Goal: Understand process/instructions: Learn how to perform a task or action

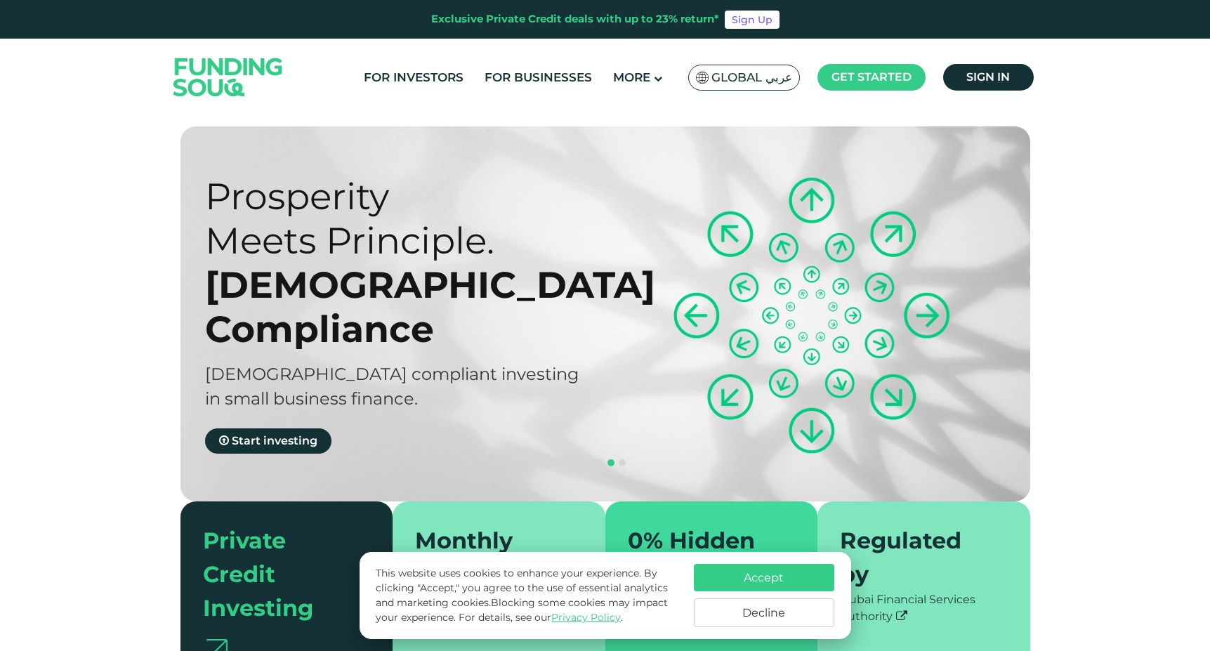
click at [724, 616] on button "Decline" at bounding box center [764, 612] width 140 height 29
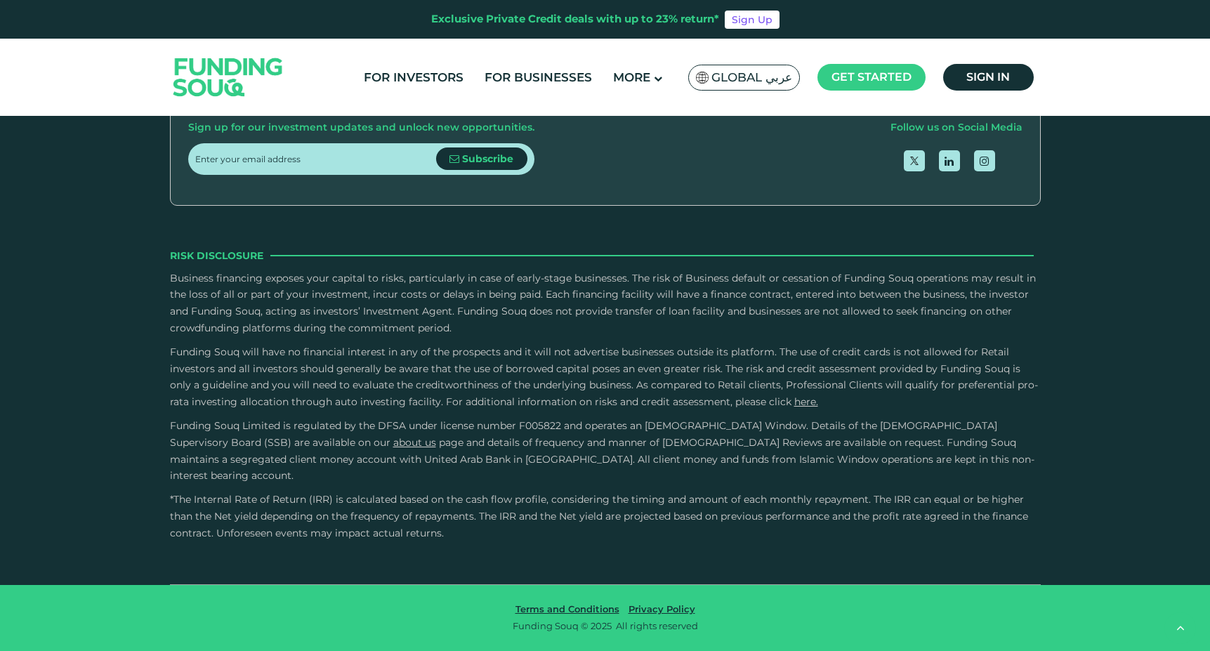
scroll to position [1997, 0]
type tc-range-slider "4"
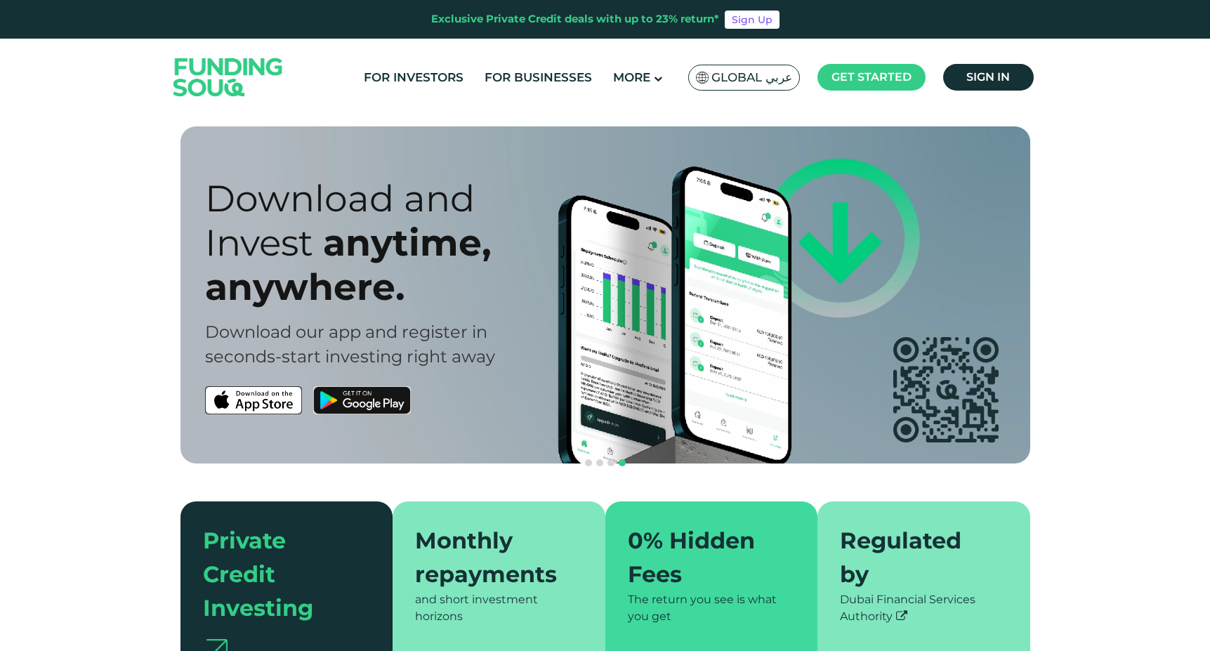
scroll to position [0, 0]
click at [757, 75] on span "Global عربي" at bounding box center [751, 77] width 81 height 16
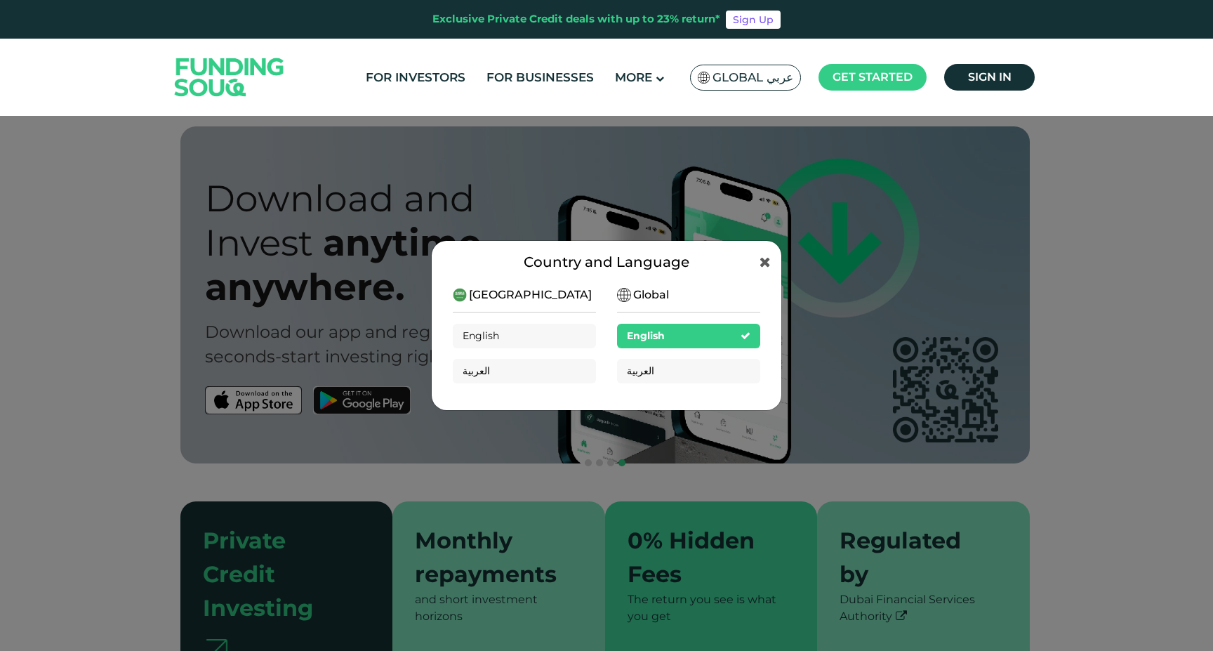
click at [542, 301] on div "[GEOGRAPHIC_DATA]" at bounding box center [523, 294] width 141 height 17
click at [674, 299] on div "Global English العربية" at bounding box center [688, 339] width 143 height 107
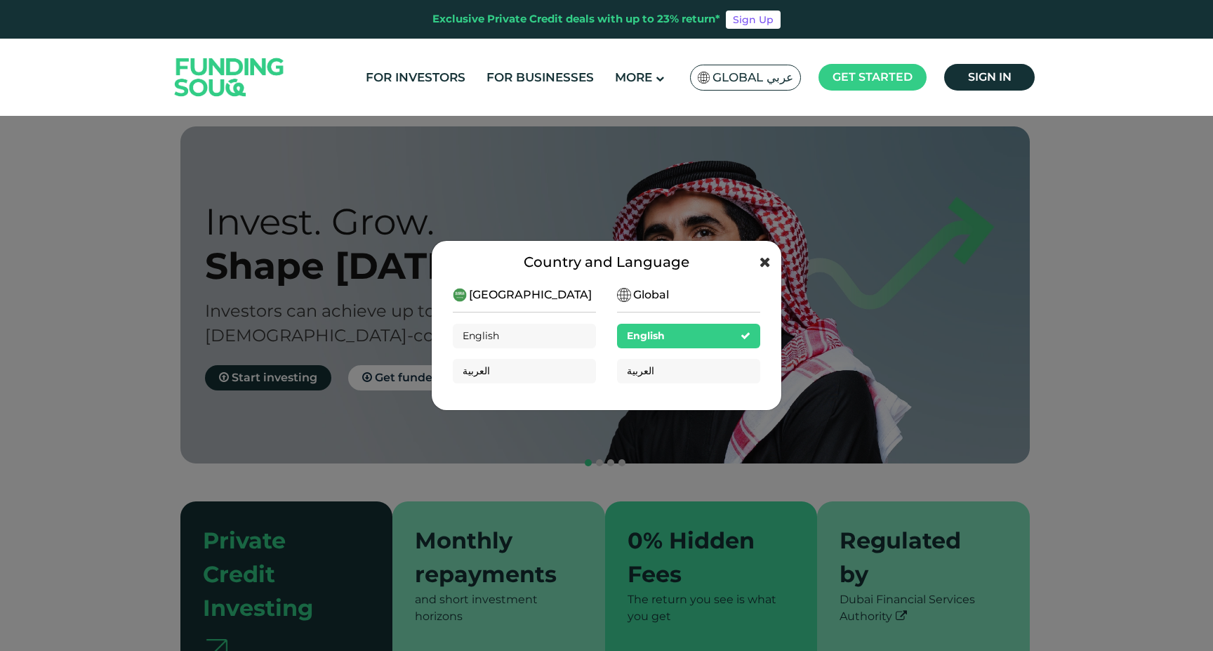
click at [762, 260] on icon at bounding box center [765, 262] width 11 height 14
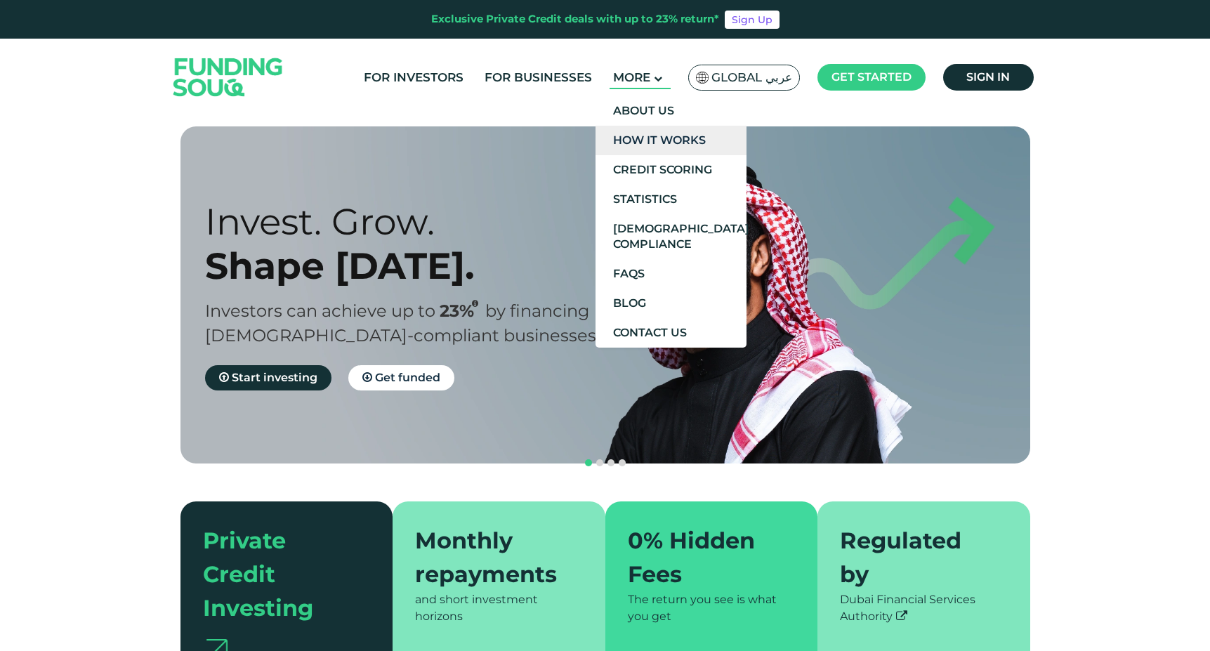
click at [642, 138] on link "How It Works" at bounding box center [670, 140] width 151 height 29
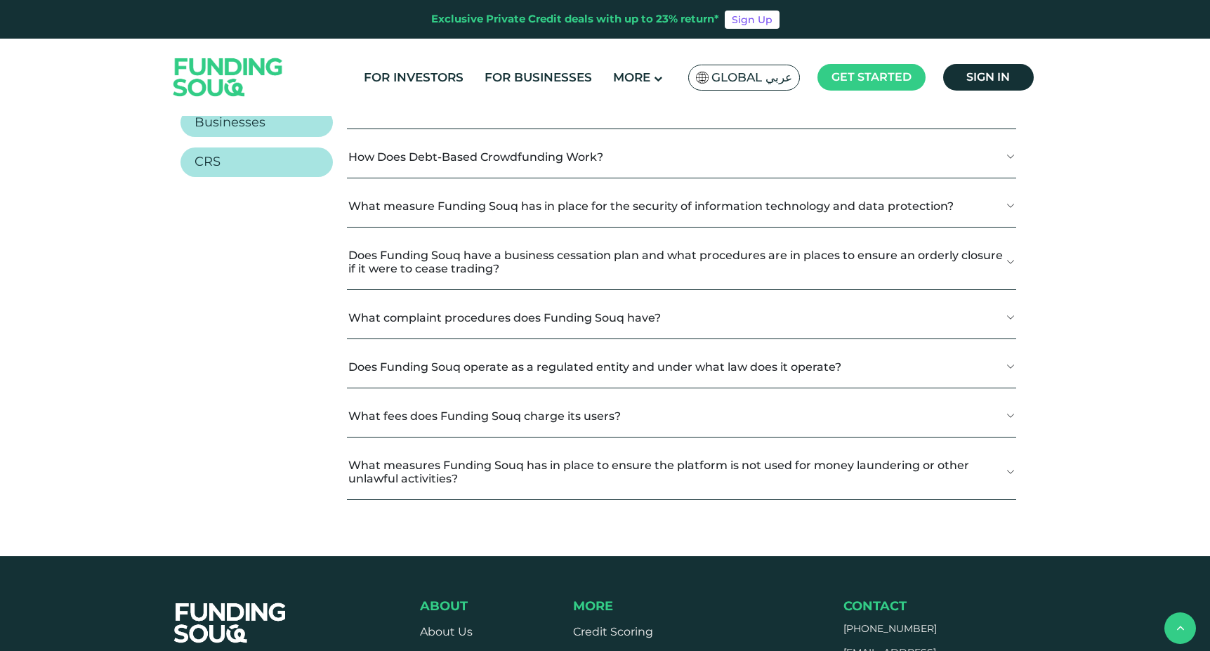
scroll to position [1758, 0]
